Goal: Use online tool/utility: Use online tool/utility

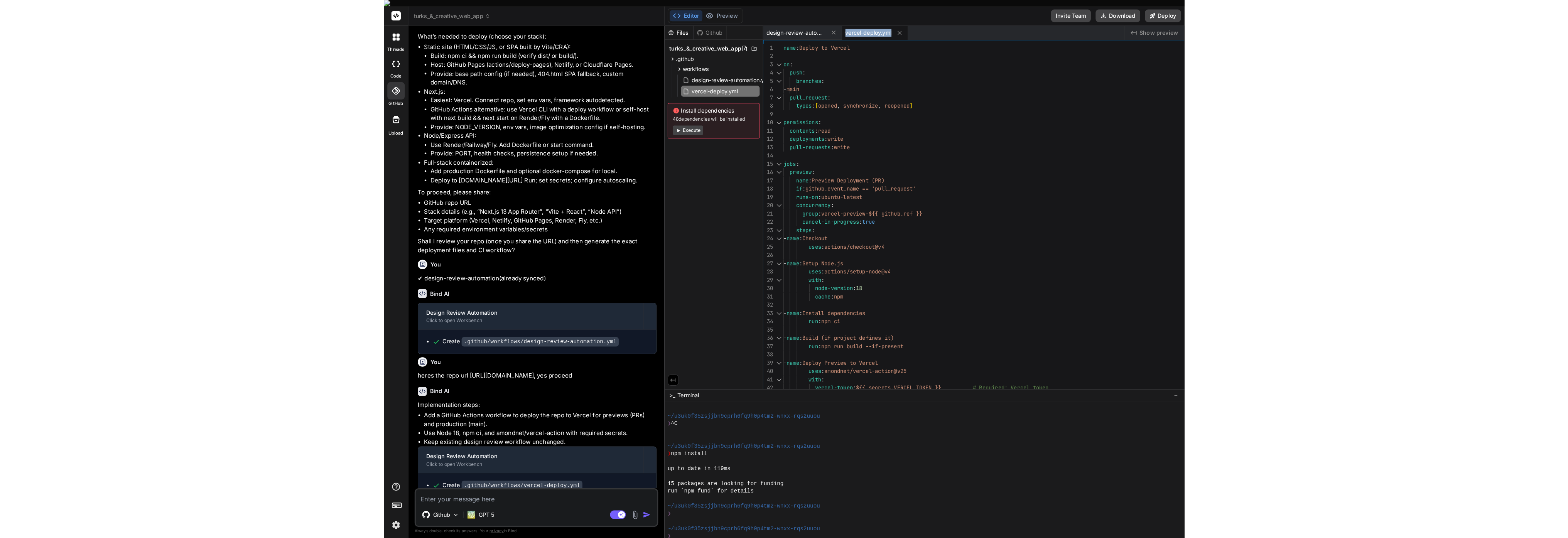
scroll to position [718, 0]
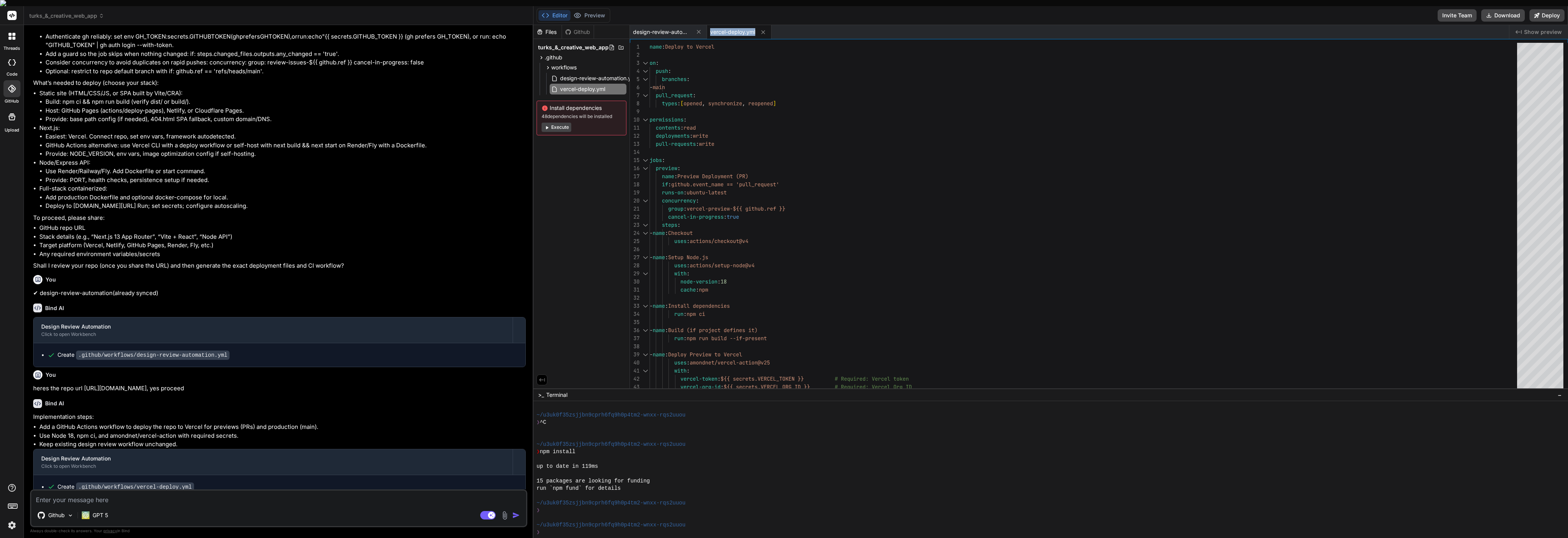
click at [560, 123] on button "Execute" at bounding box center [556, 127] width 30 height 9
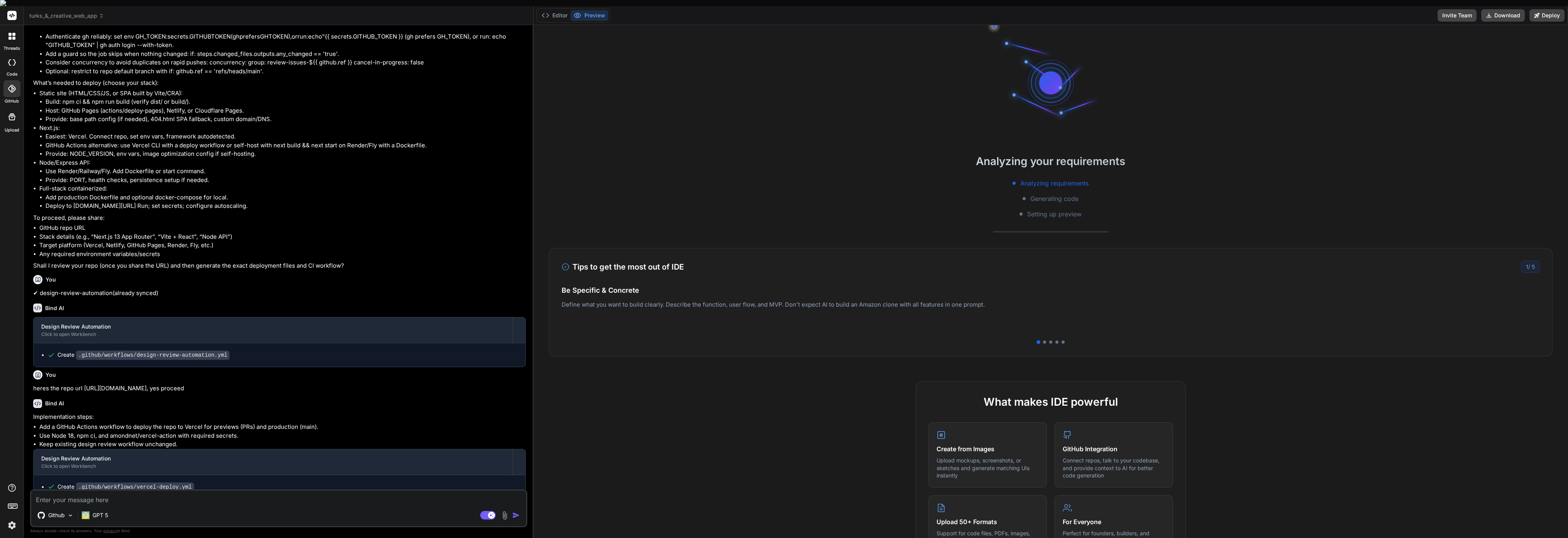
scroll to position [806, 0]
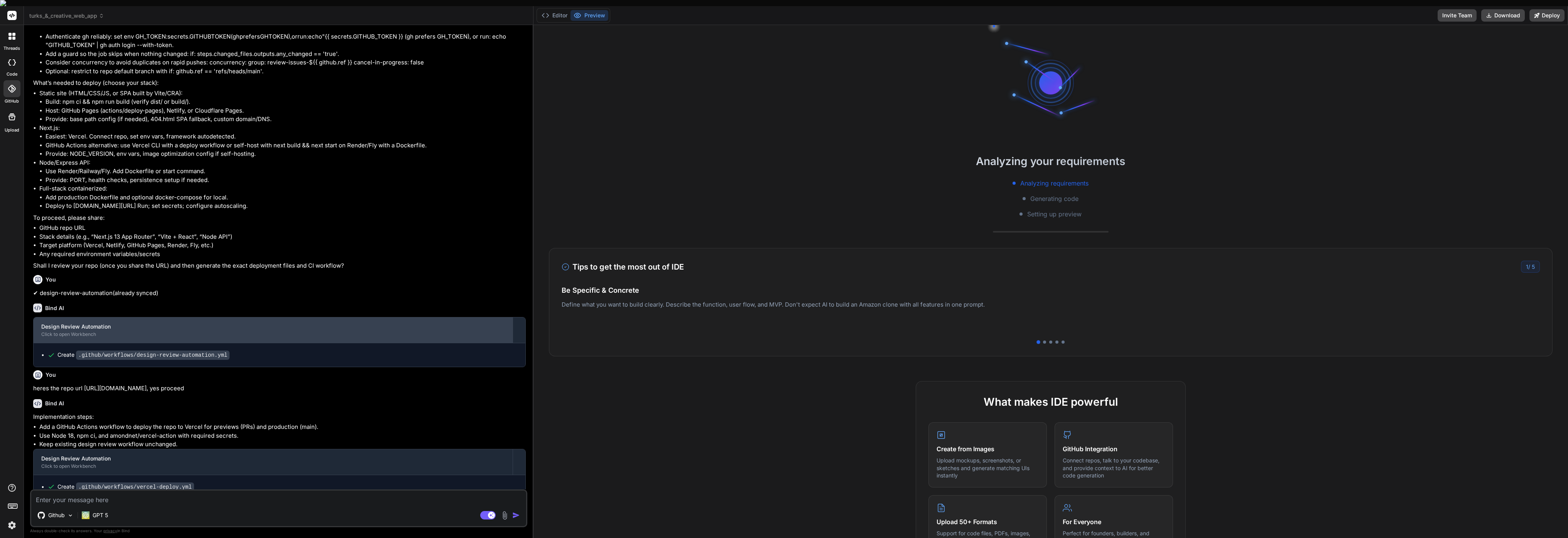
type textarea "x"
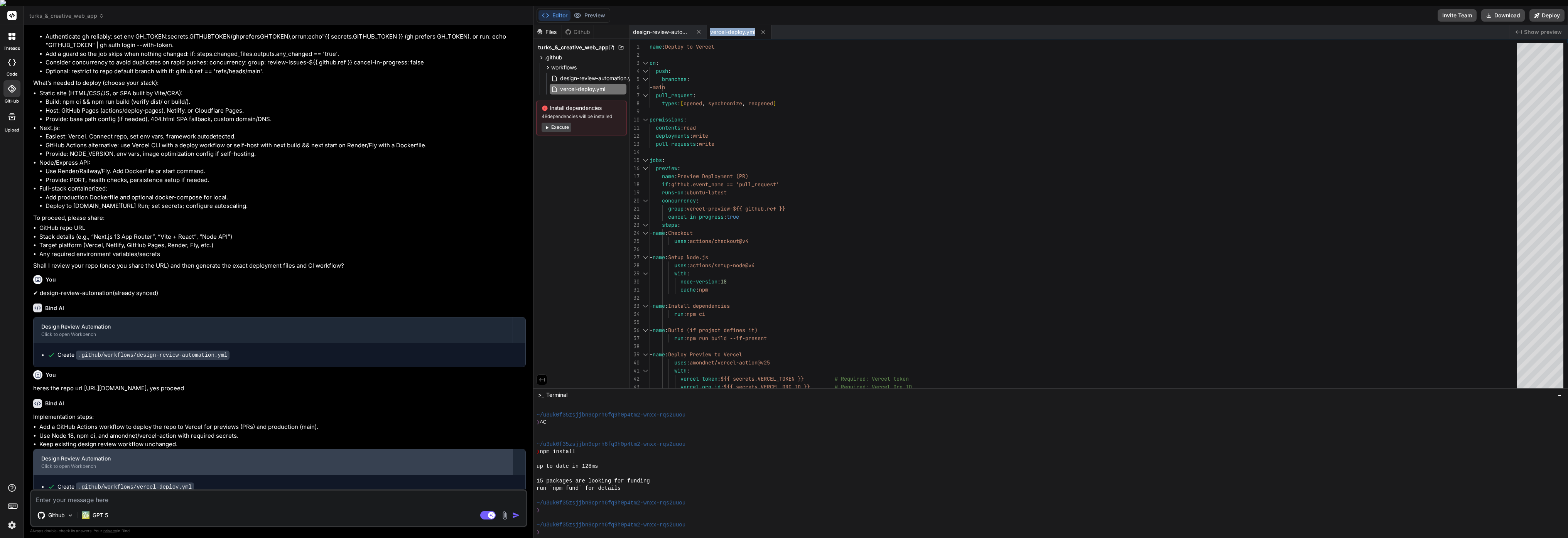
scroll to position [150, 0]
click at [92, 455] on div "Design Review Automation" at bounding box center [273, 459] width 464 height 8
click at [58, 464] on div "Click to open Workbench" at bounding box center [273, 467] width 464 height 6
click at [51, 455] on div "Design Review Automation" at bounding box center [273, 459] width 464 height 8
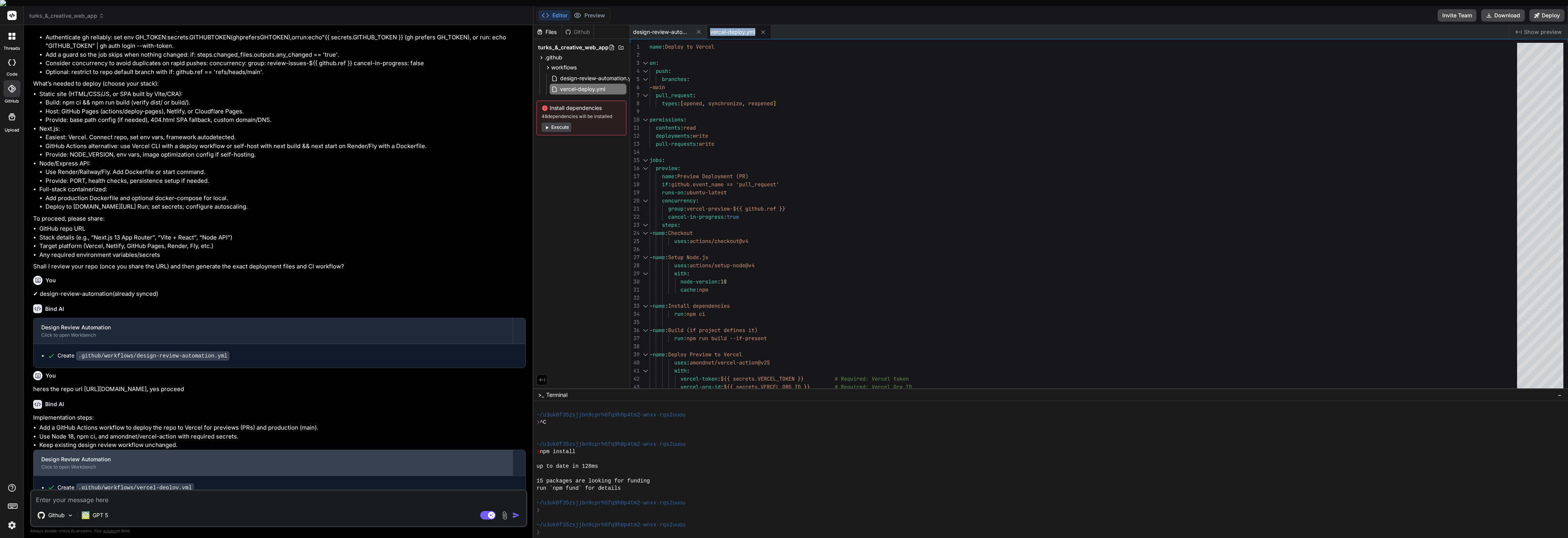
scroll to position [149, 0]
click at [51, 456] on div "Design Review Automation" at bounding box center [273, 459] width 464 height 8
click at [55, 456] on div "Design Review Automation" at bounding box center [273, 459] width 464 height 8
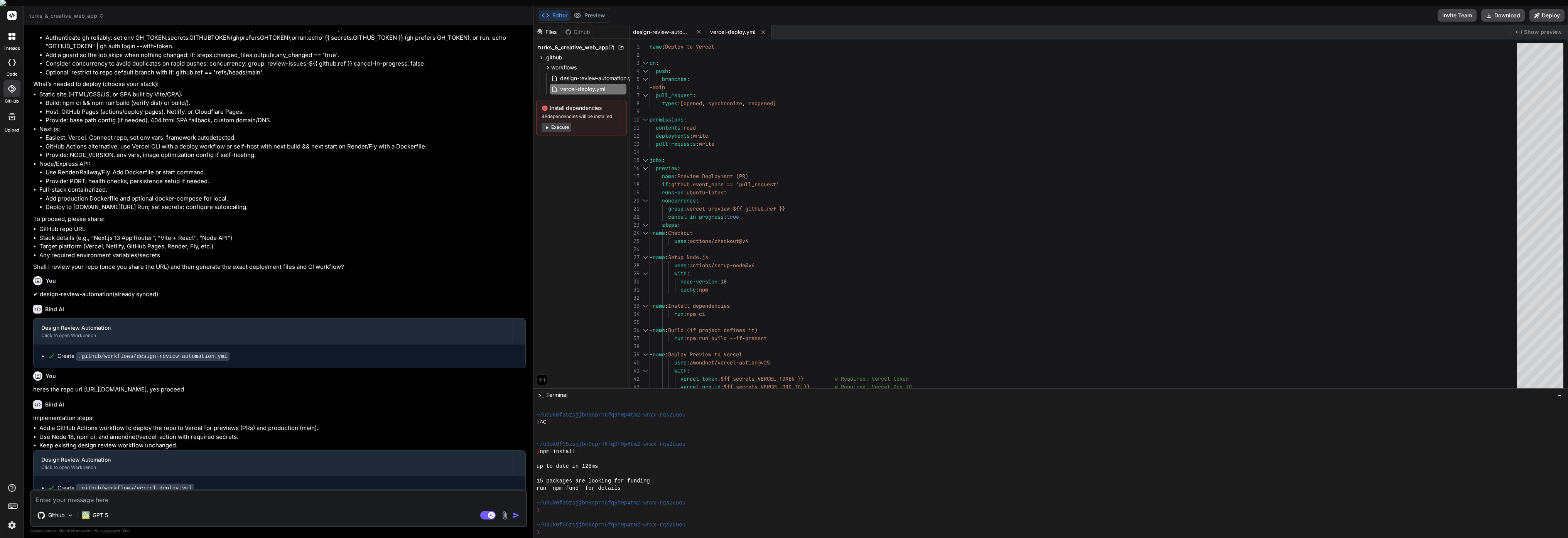
click at [657, 28] on span "design-review-automation.yml" at bounding box center [662, 32] width 58 height 8
type textarea "--body "$body" \ --label "design-review" \ --label "ticket-id:${ticketId}" done"
click at [563, 63] on div "workflows" at bounding box center [584, 67] width 83 height 9
click at [562, 54] on span ".github" at bounding box center [553, 57] width 18 height 8
click at [561, 67] on div "Install dependencies 48 dependencies will be installed Execute" at bounding box center [581, 84] width 90 height 35
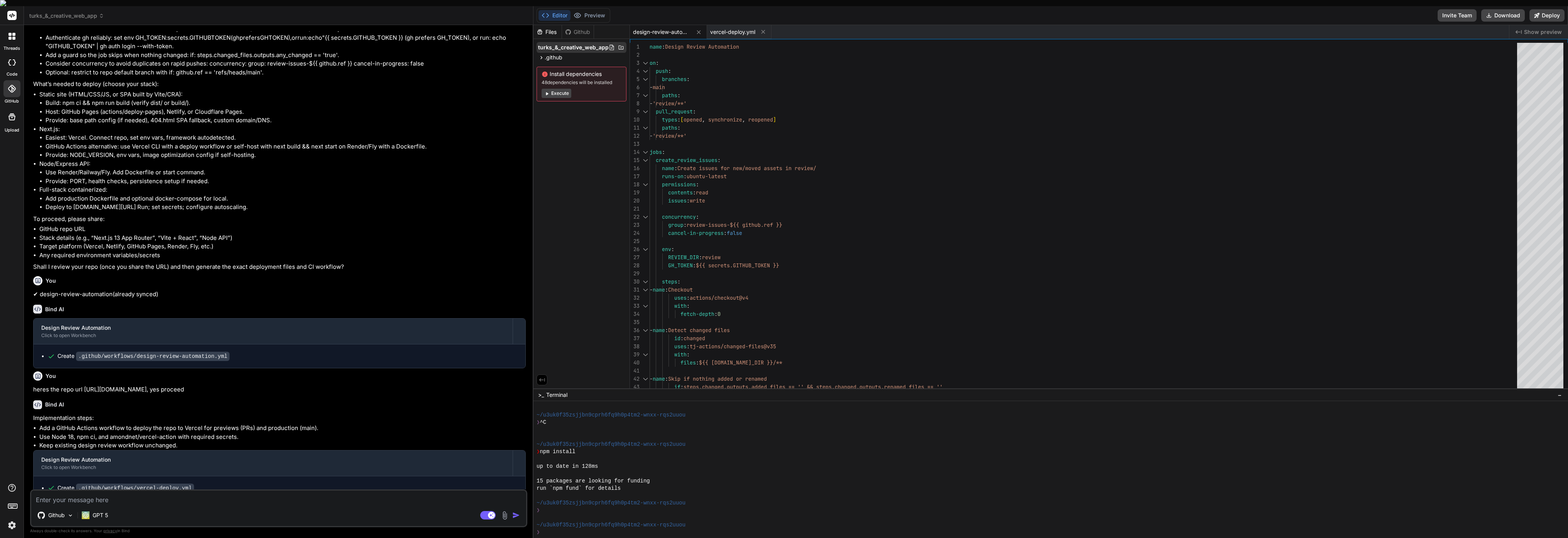
click at [564, 44] on span "turks_&_creative_web_app" at bounding box center [573, 47] width 71 height 8
click at [579, 28] on div "Github" at bounding box center [578, 32] width 32 height 8
click at [11, 11] on rect at bounding box center [12, 15] width 9 height 9
click at [12, 13] on icon at bounding box center [12, 16] width 6 height 5
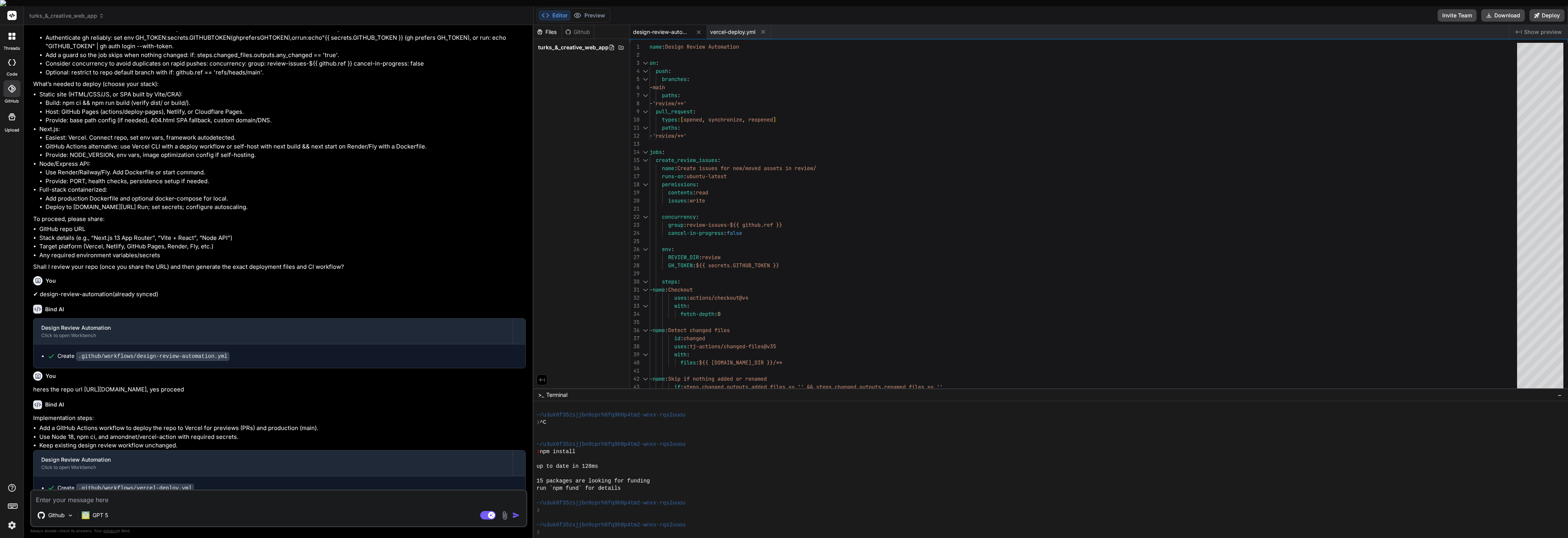
click at [67, 13] on span "turks_&_creative_web_app" at bounding box center [66, 16] width 75 height 8
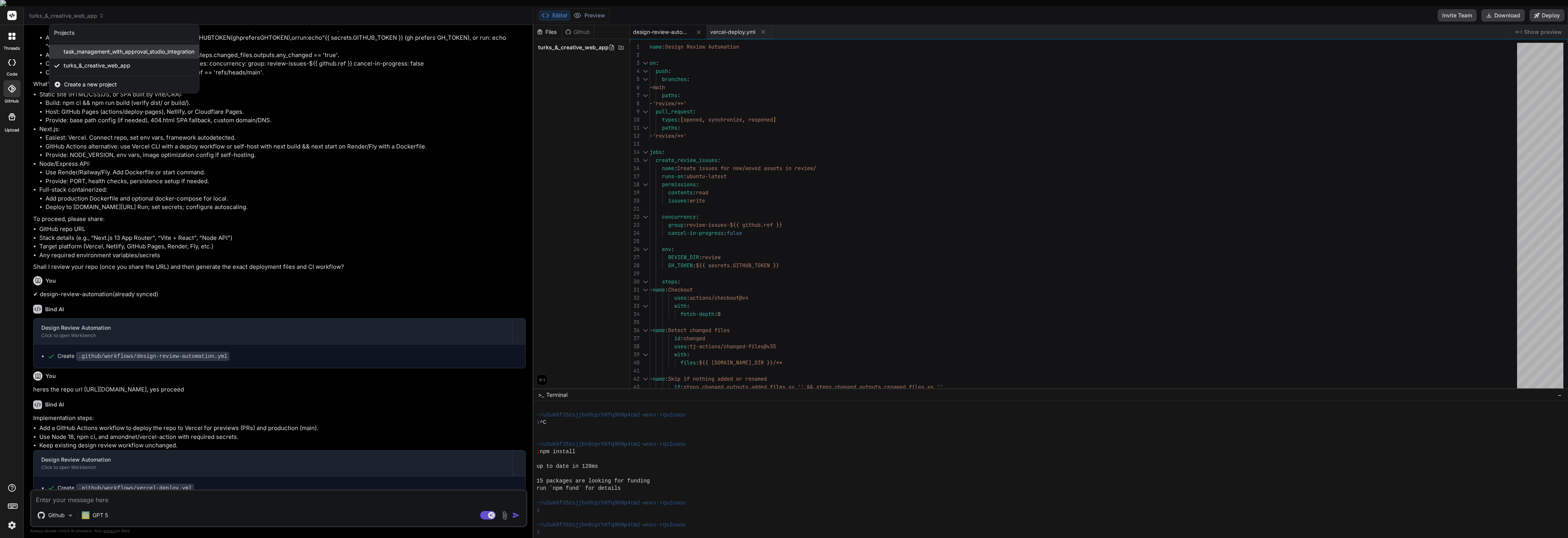
click at [89, 48] on span "task_management_with_approval_studio_integration" at bounding box center [129, 52] width 131 height 8
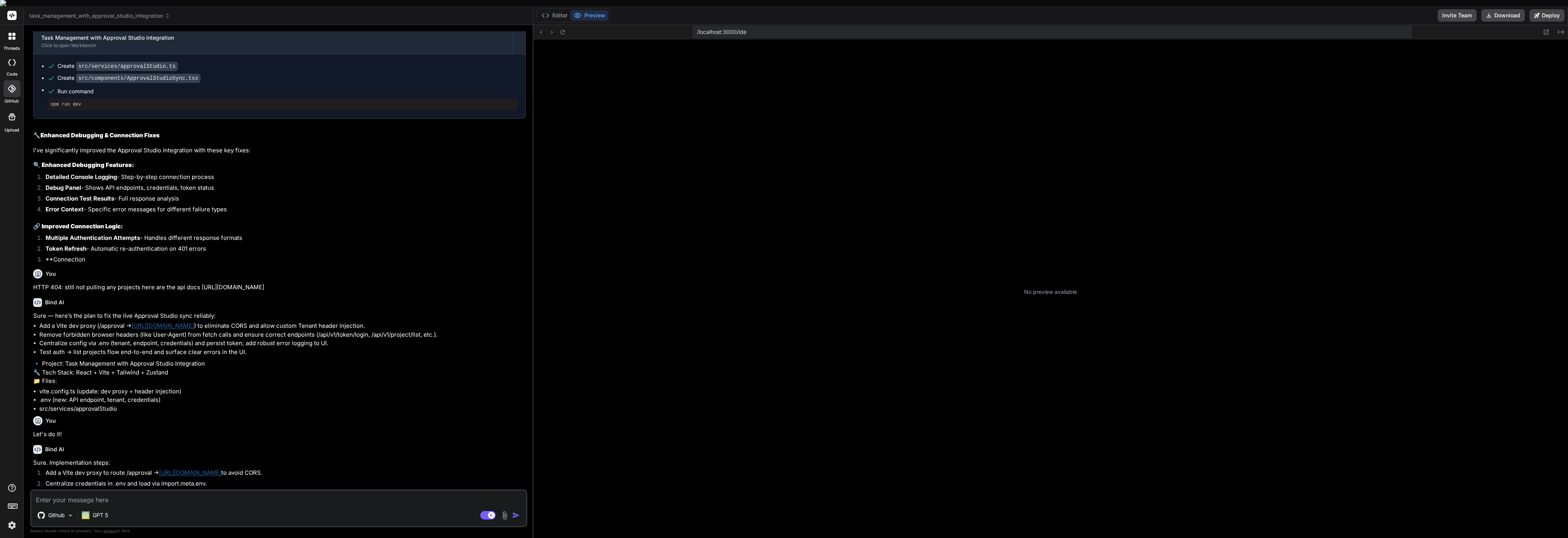
scroll to position [1026, 0]
type textarea "x"
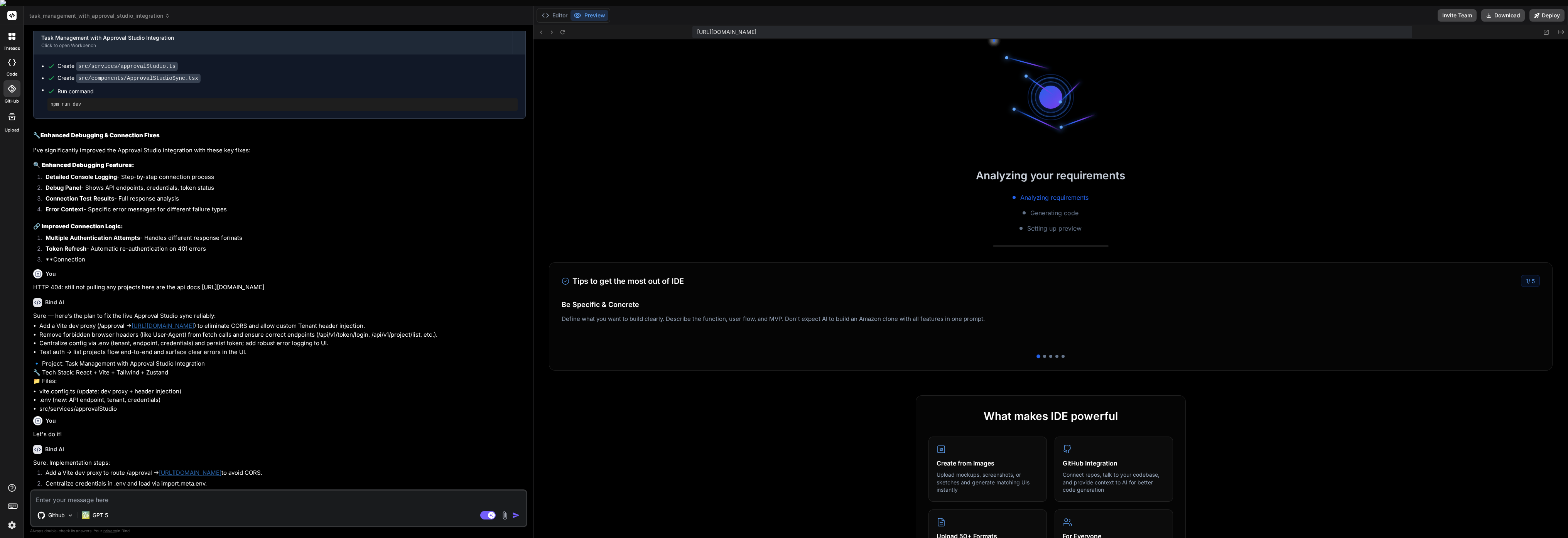
scroll to position [1150, 0]
